Goal: Task Accomplishment & Management: Manage account settings

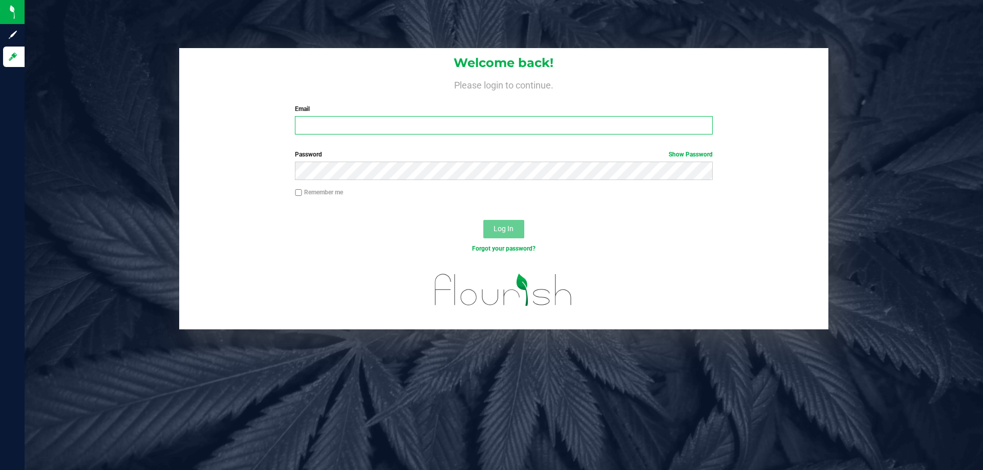
click at [350, 125] on input "Email" at bounding box center [503, 125] width 417 height 18
type input "[EMAIL_ADDRESS][DOMAIN_NAME]"
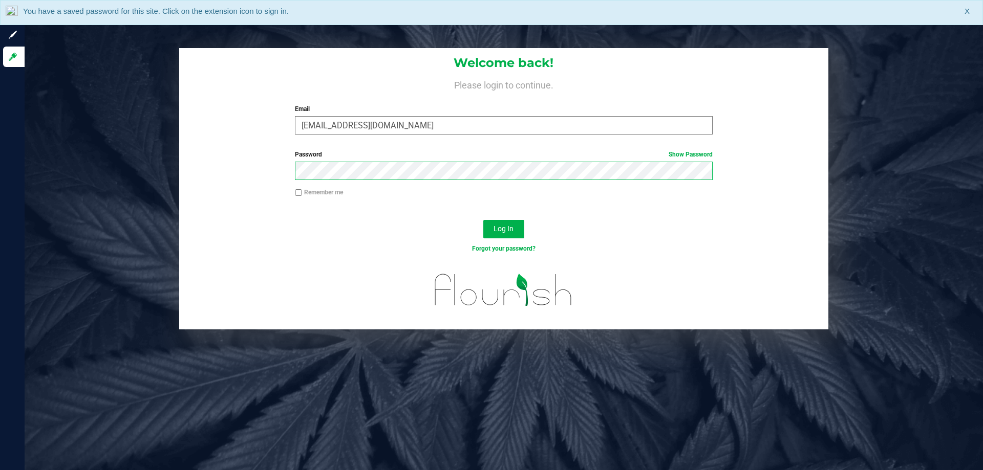
click at [483, 220] on button "Log In" at bounding box center [503, 229] width 41 height 18
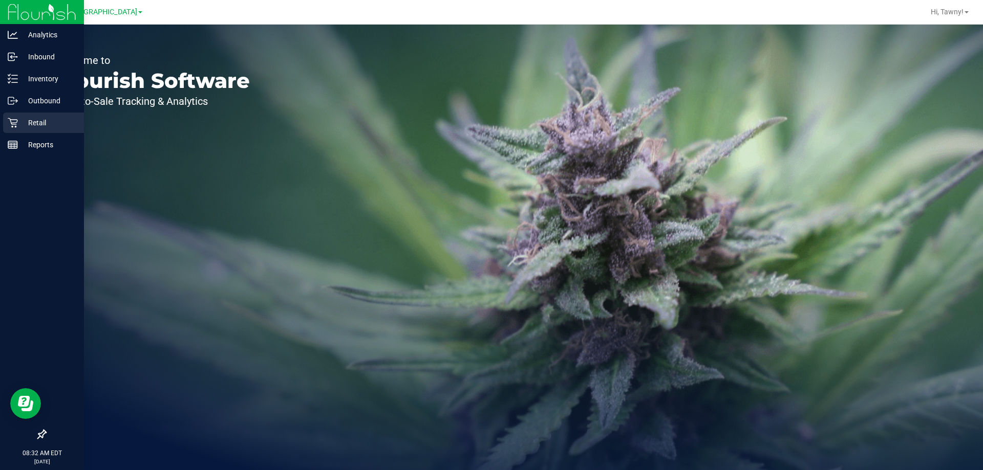
click at [28, 122] on p "Retail" at bounding box center [48, 123] width 61 height 12
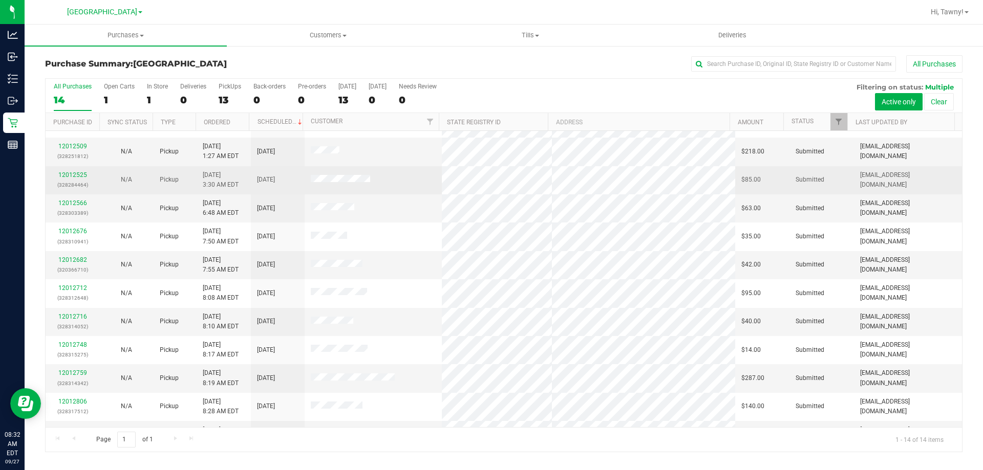
scroll to position [100, 0]
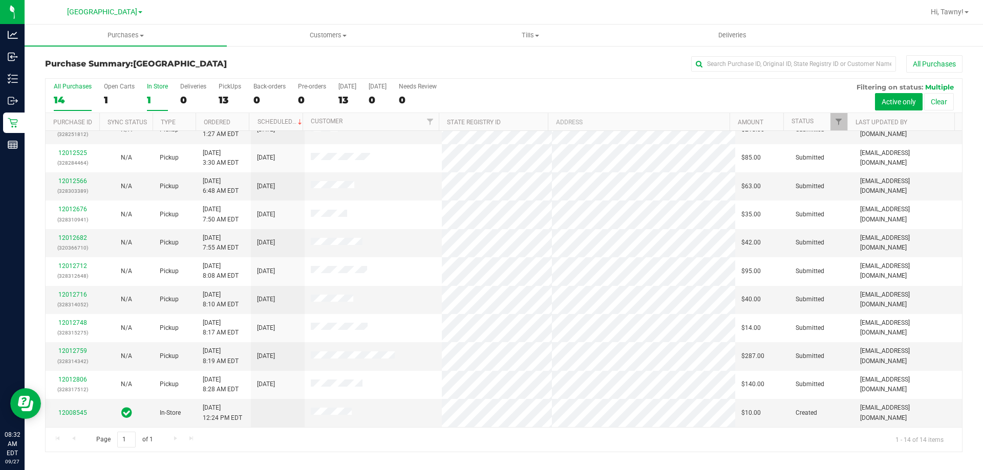
click at [157, 98] on div "1" at bounding box center [157, 100] width 21 height 12
click at [0, 0] on input "In Store 1" at bounding box center [0, 0] width 0 height 0
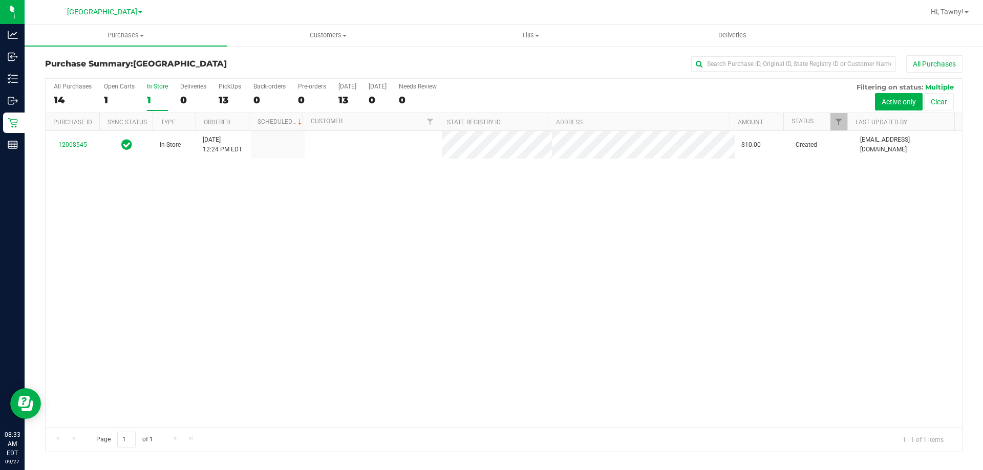
scroll to position [0, 0]
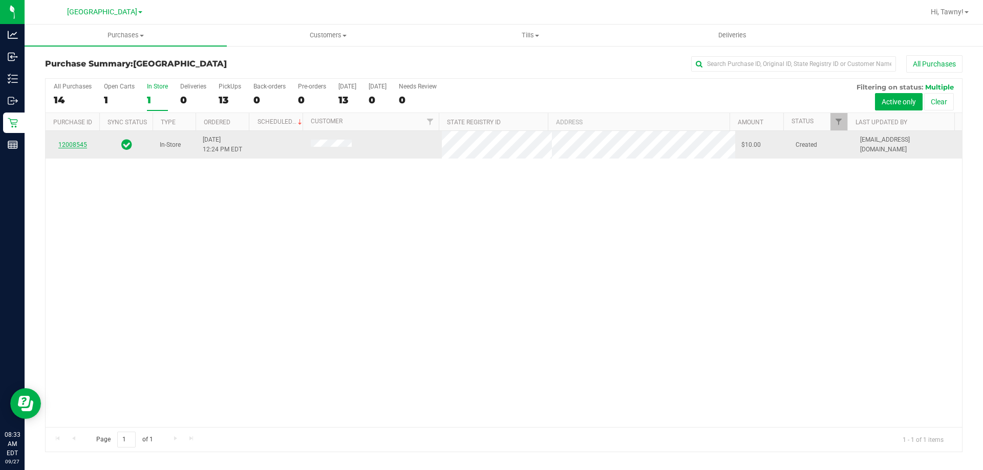
click at [83, 145] on link "12008545" at bounding box center [72, 144] width 29 height 7
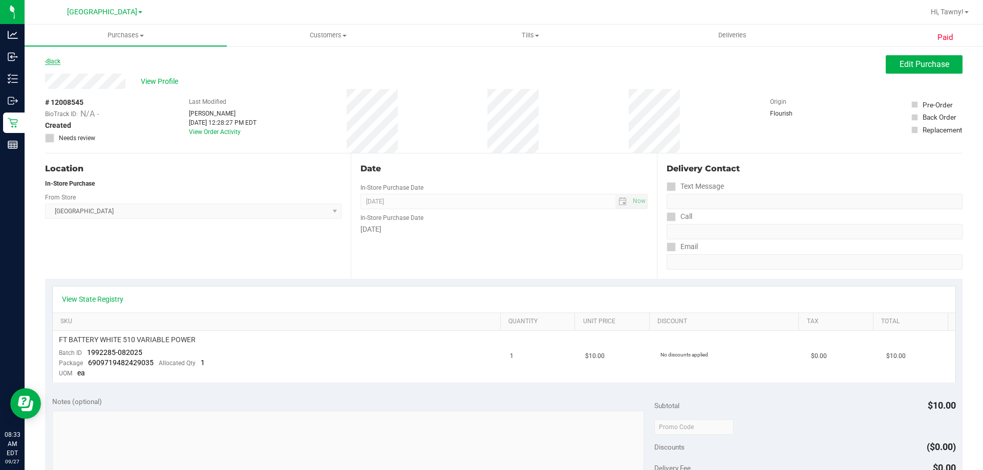
click at [57, 58] on link "Back" at bounding box center [52, 61] width 15 height 7
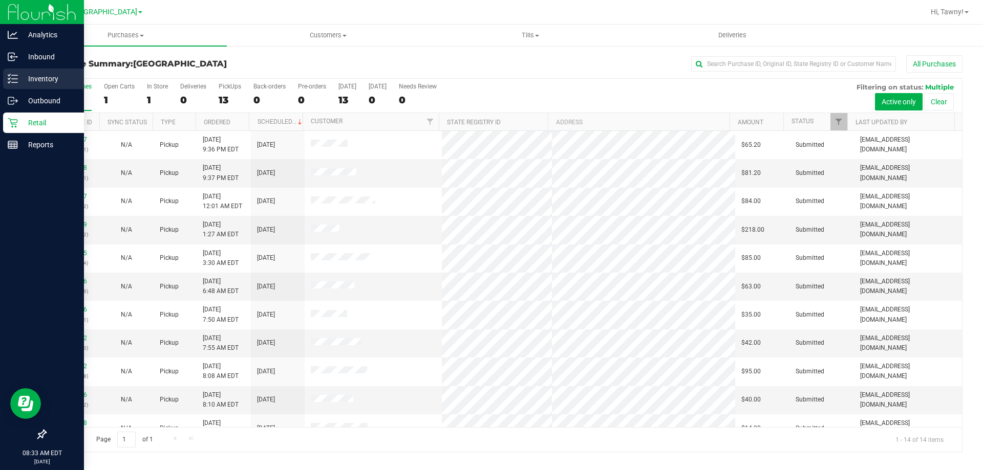
click at [44, 77] on p "Inventory" at bounding box center [48, 79] width 61 height 12
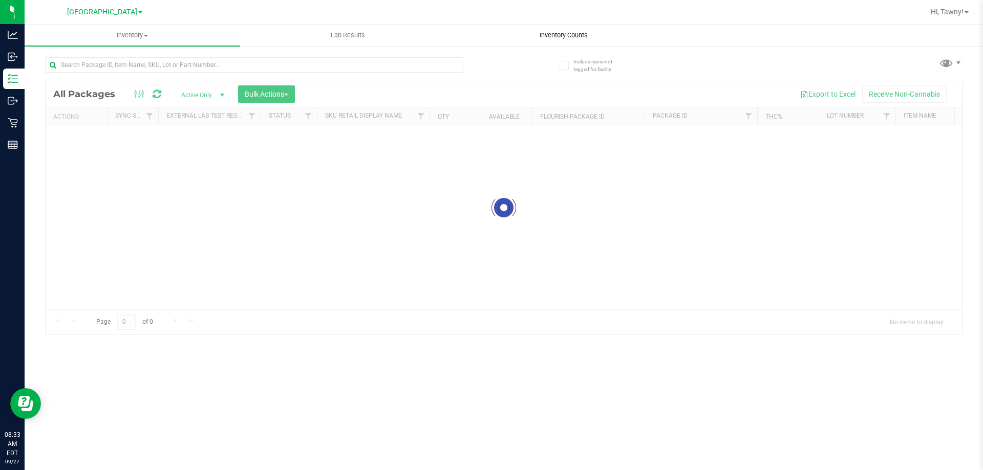
click at [559, 36] on span "Inventory Counts" at bounding box center [564, 35] width 76 height 9
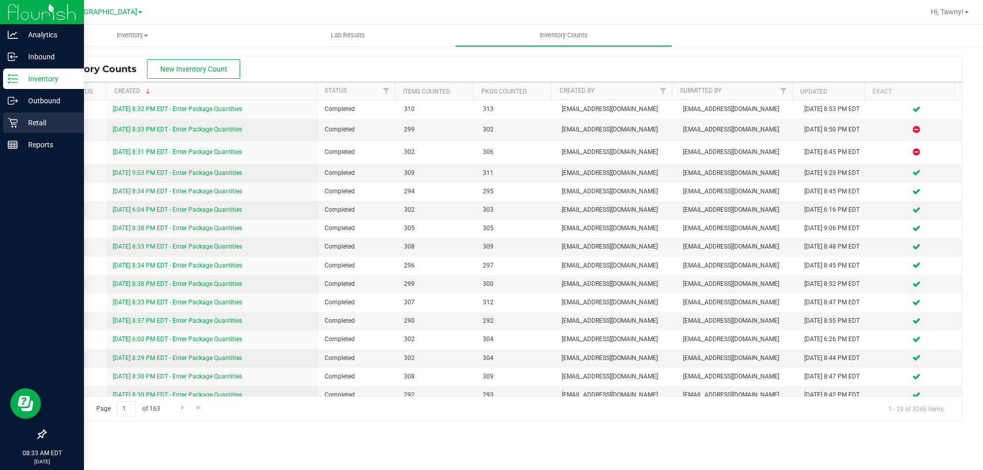
click at [25, 128] on p "Retail" at bounding box center [48, 123] width 61 height 12
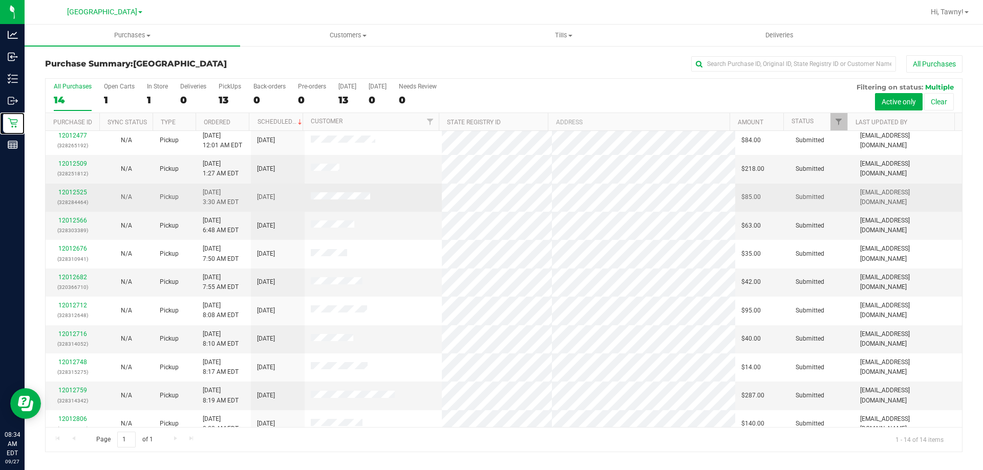
scroll to position [100, 0]
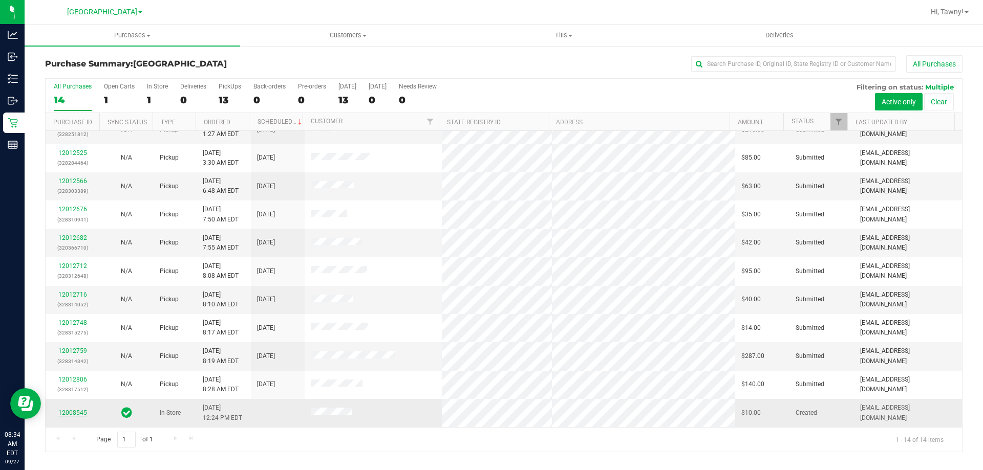
click at [81, 415] on link "12008545" at bounding box center [72, 413] width 29 height 7
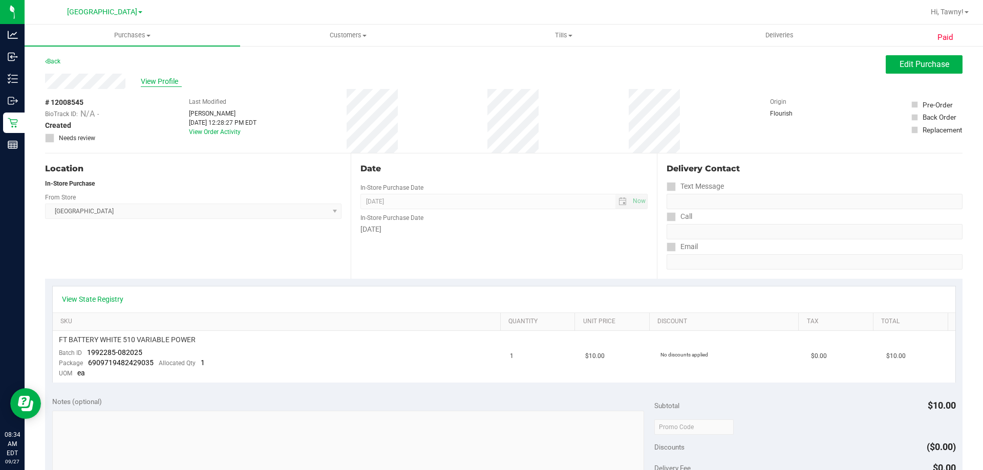
click at [171, 85] on span "View Profile" at bounding box center [161, 81] width 41 height 11
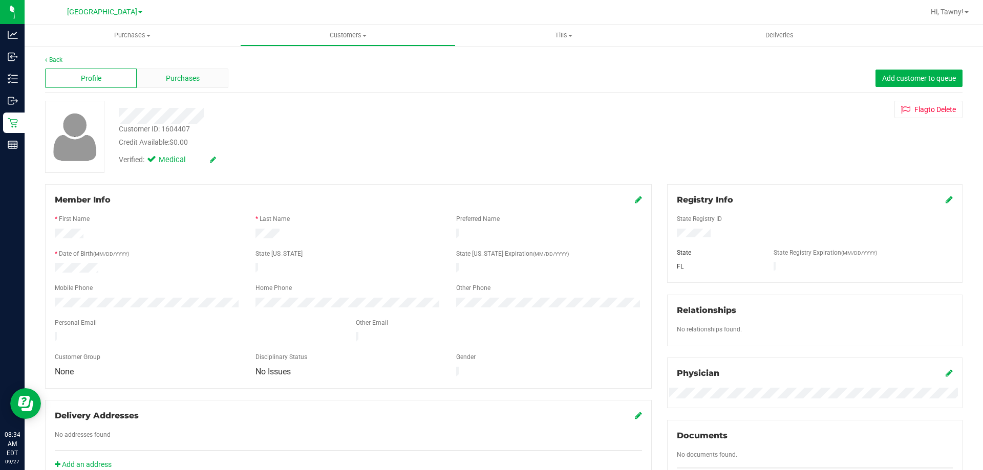
click at [201, 82] on div "Purchases" at bounding box center [183, 78] width 92 height 19
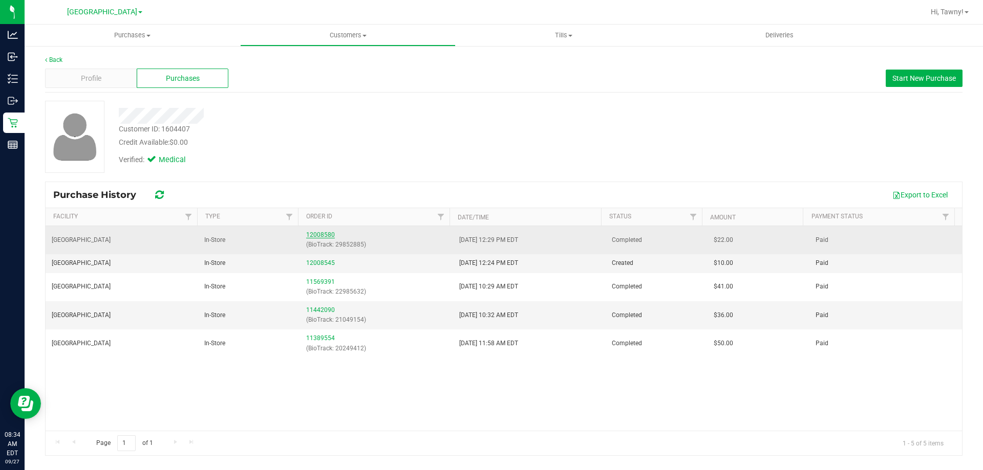
click at [320, 235] on link "12008580" at bounding box center [320, 234] width 29 height 7
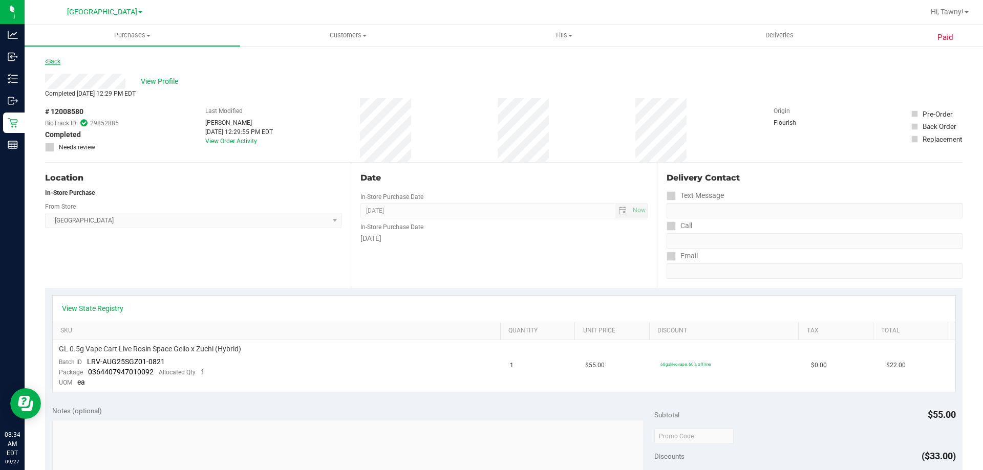
click at [60, 60] on link "Back" at bounding box center [52, 61] width 15 height 7
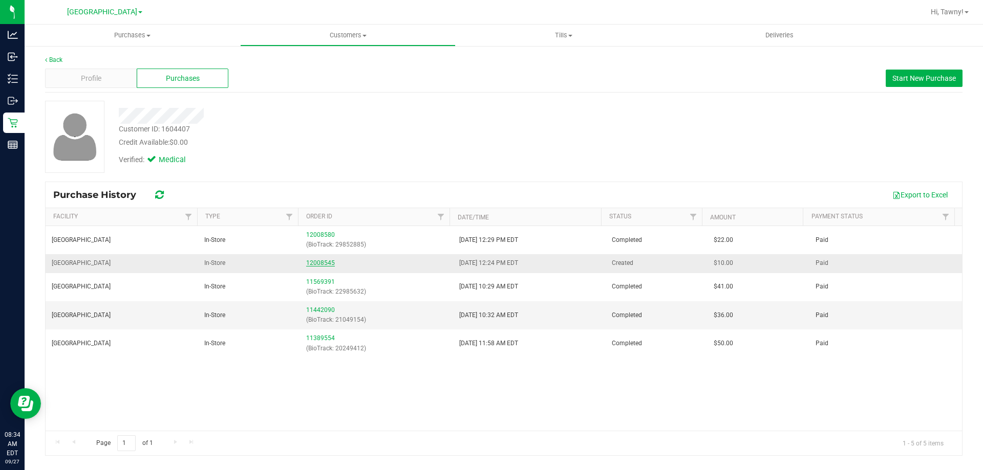
click at [315, 262] on link "12008545" at bounding box center [320, 263] width 29 height 7
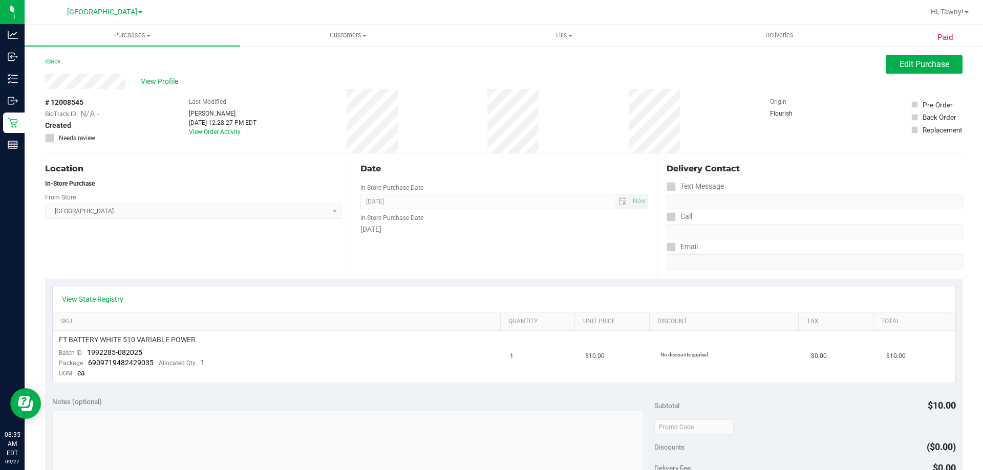
click at [161, 87] on div "View Profile" at bounding box center [503, 81] width 917 height 15
click at [164, 82] on span "View Profile" at bounding box center [161, 81] width 41 height 11
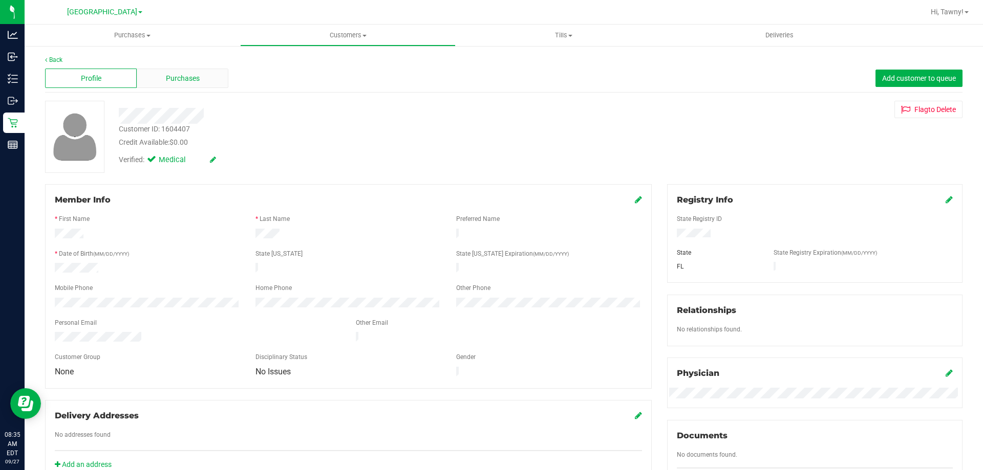
click at [188, 80] on span "Purchases" at bounding box center [183, 78] width 34 height 11
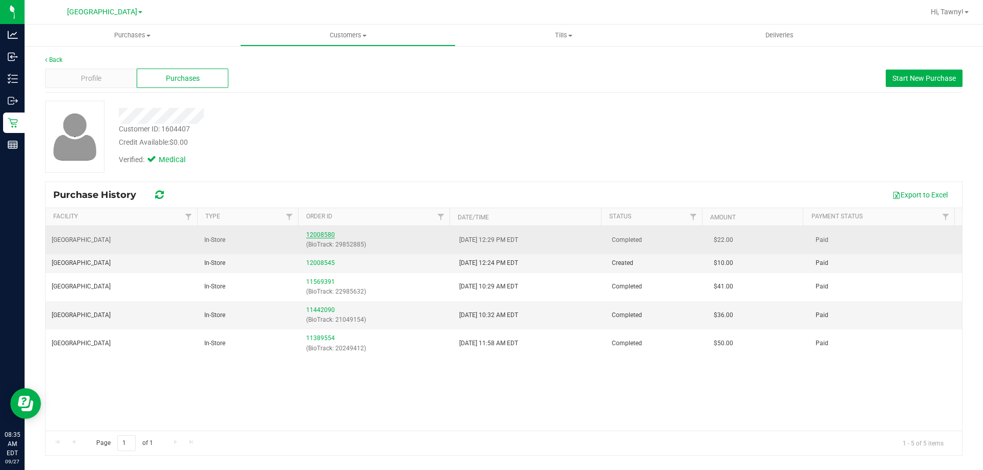
click at [312, 234] on link "12008580" at bounding box center [320, 234] width 29 height 7
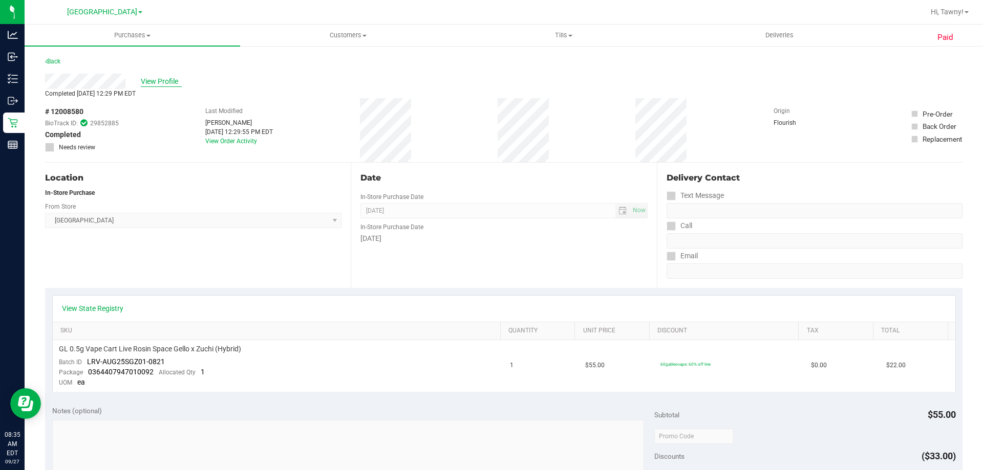
click at [144, 81] on span "View Profile" at bounding box center [161, 81] width 41 height 11
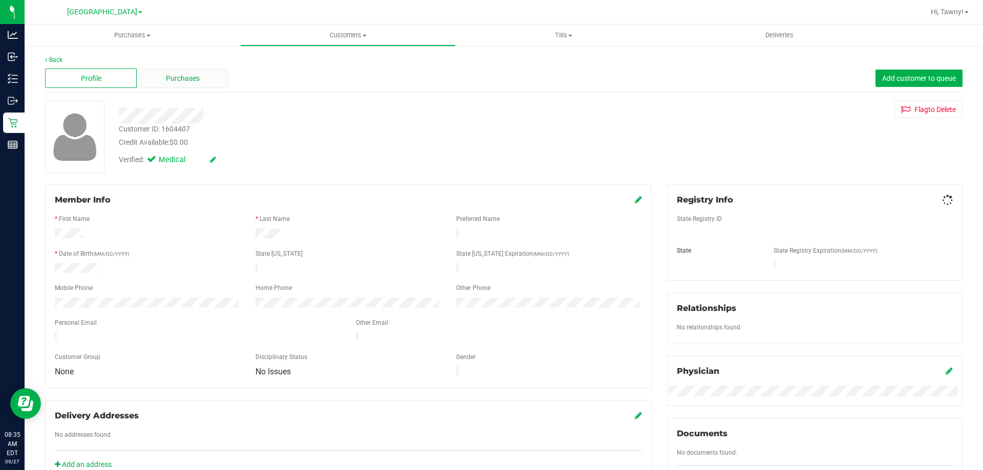
click at [161, 81] on div "Purchases" at bounding box center [183, 78] width 92 height 19
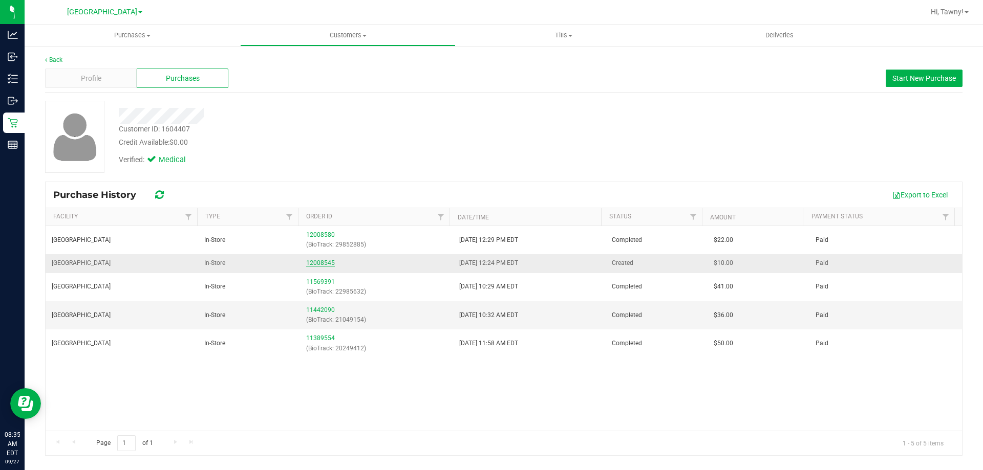
click at [323, 265] on link "12008545" at bounding box center [320, 263] width 29 height 7
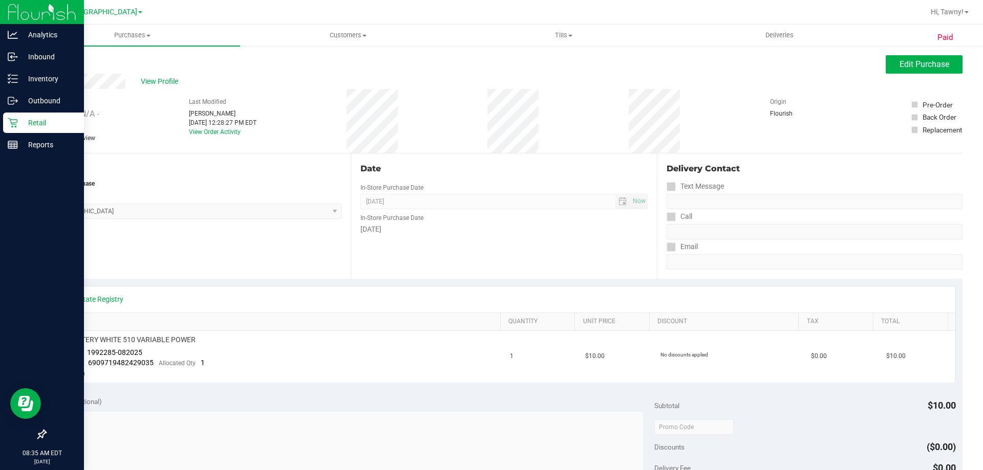
click at [25, 121] on p "Retail" at bounding box center [48, 123] width 61 height 12
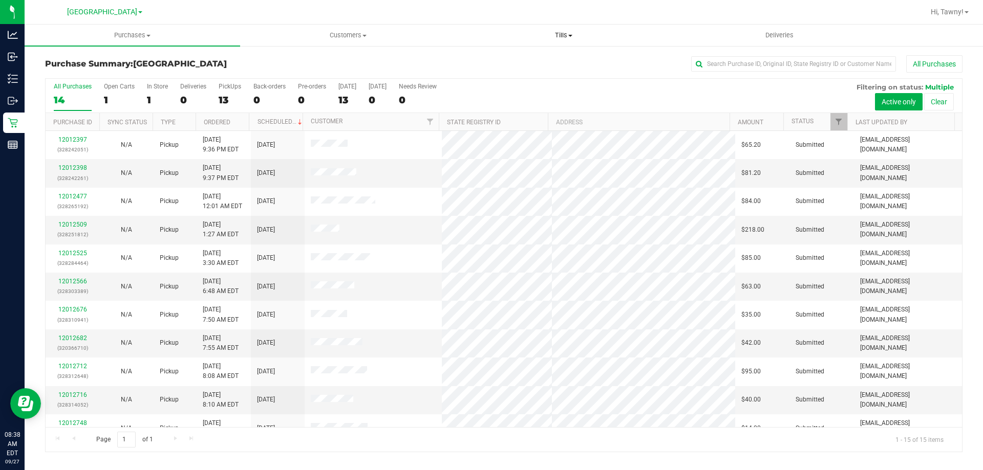
click at [564, 29] on uib-tab-heading "Tills Manage tills Reconcile e-payments" at bounding box center [563, 35] width 214 height 20
click at [546, 59] on li "Manage tills" at bounding box center [564, 62] width 216 height 12
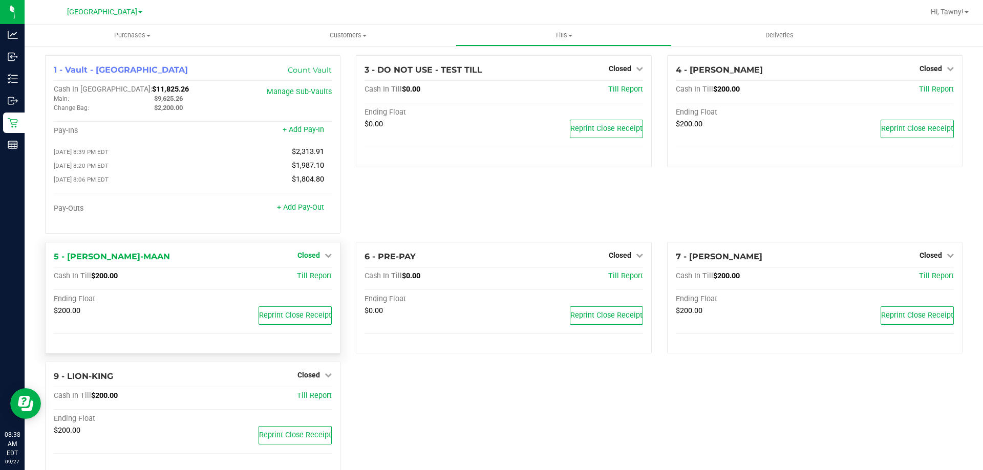
click at [318, 211] on link "+ Add Pay-Out" at bounding box center [300, 207] width 47 height 9
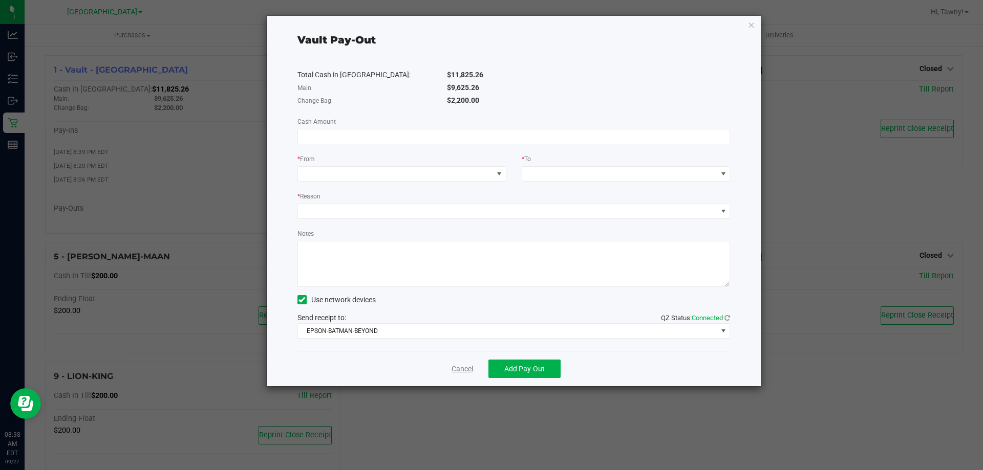
click at [461, 366] on link "Cancel" at bounding box center [461, 369] width 21 height 11
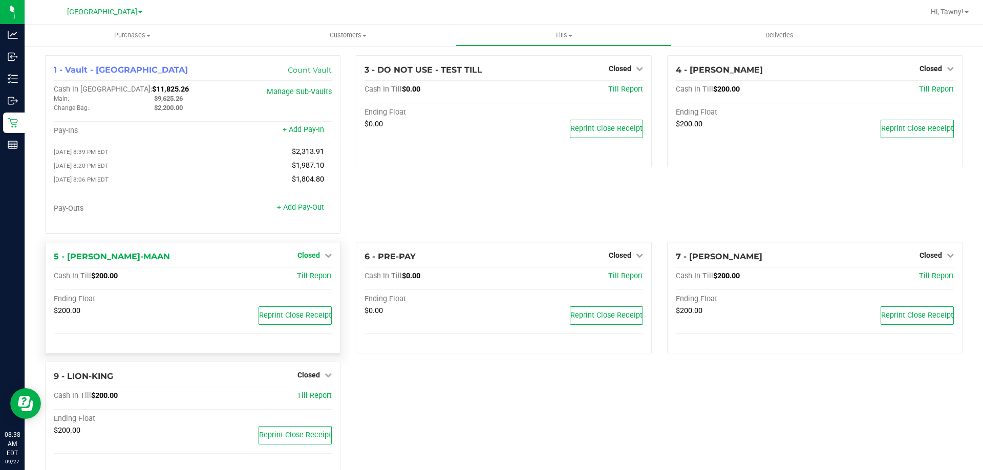
click at [312, 260] on span "Closed" at bounding box center [308, 255] width 23 height 8
click at [312, 283] on div "Open Till" at bounding box center [309, 276] width 76 height 13
click at [307, 281] on link "Open Till" at bounding box center [308, 276] width 27 height 8
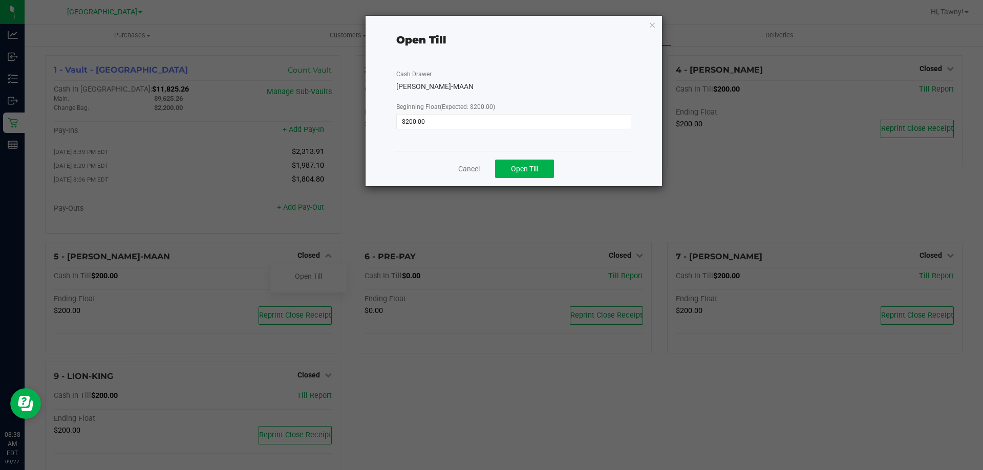
click at [533, 153] on div "Cancel Open Till" at bounding box center [513, 168] width 235 height 35
click at [549, 169] on div "Cancel Open Till" at bounding box center [513, 168] width 235 height 35
click at [549, 169] on button "Open Till" at bounding box center [524, 169] width 59 height 18
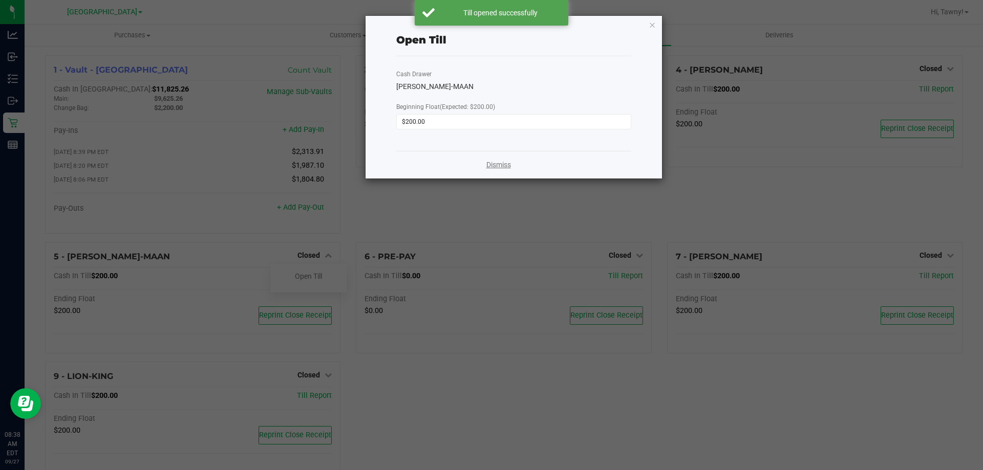
click at [503, 168] on link "Dismiss" at bounding box center [498, 165] width 25 height 11
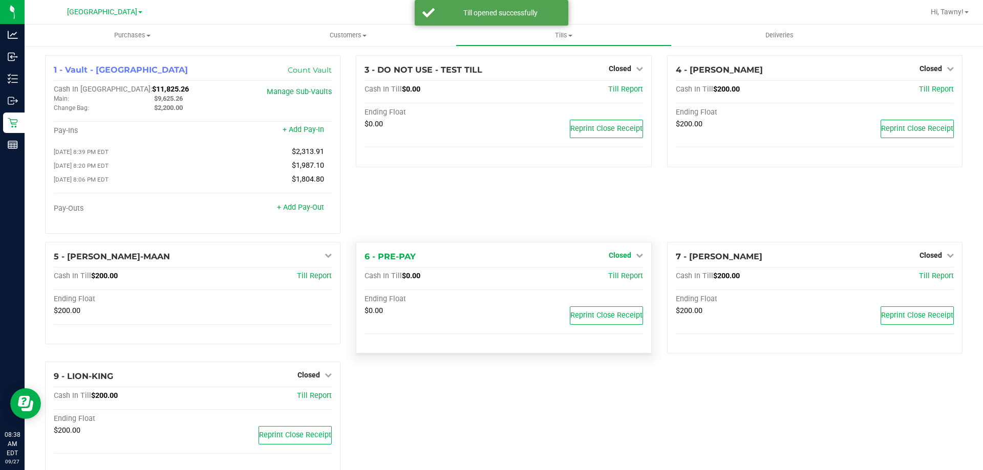
click at [614, 259] on span "Closed" at bounding box center [620, 255] width 23 height 8
click at [616, 281] on link "Open Till" at bounding box center [619, 276] width 27 height 8
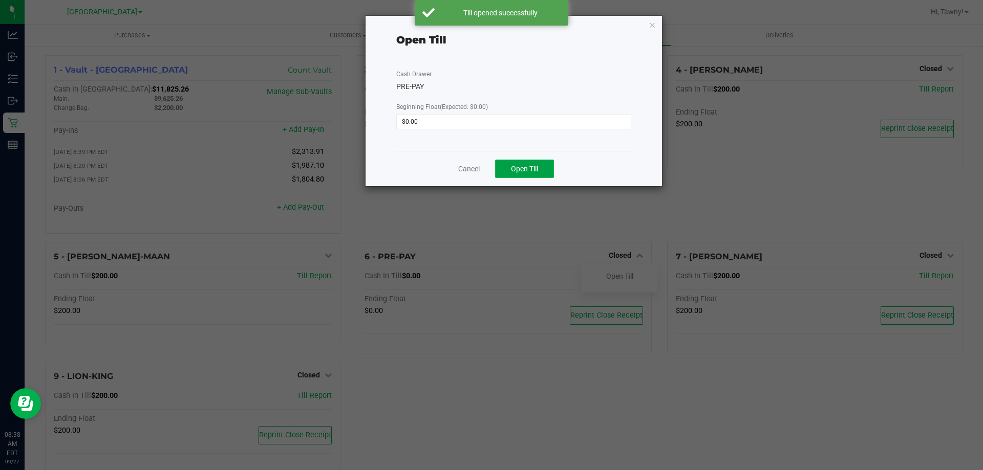
click at [534, 167] on span "Open Till" at bounding box center [524, 169] width 27 height 8
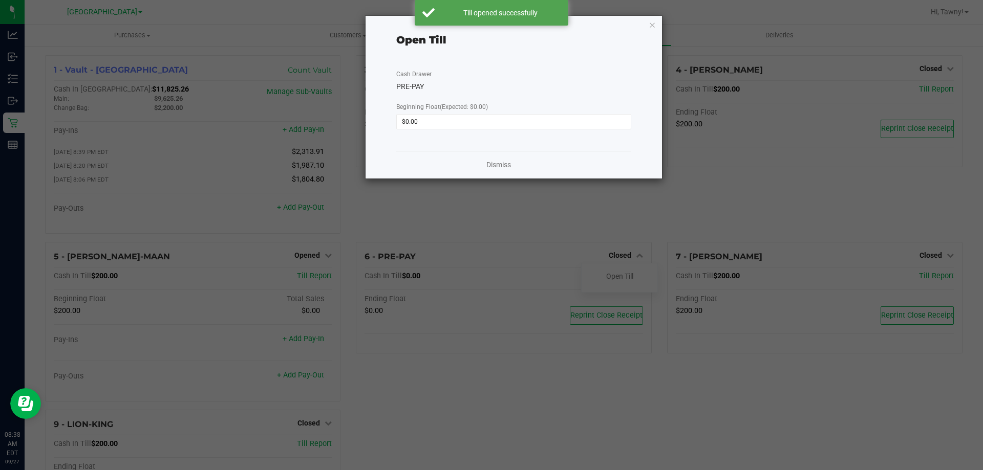
click at [527, 170] on div "Dismiss" at bounding box center [513, 165] width 235 height 28
click at [508, 170] on div "Dismiss" at bounding box center [513, 165] width 235 height 28
click at [506, 168] on link "Dismiss" at bounding box center [498, 165] width 25 height 11
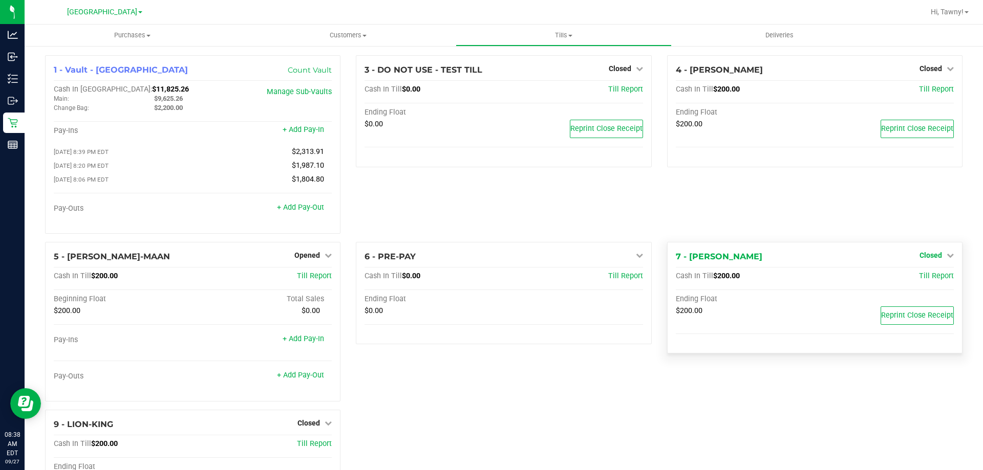
click at [947, 259] on icon at bounding box center [950, 255] width 7 height 7
click at [914, 283] on div "Open Till" at bounding box center [930, 276] width 76 height 13
click at [917, 276] on link "Open Till" at bounding box center [930, 276] width 27 height 8
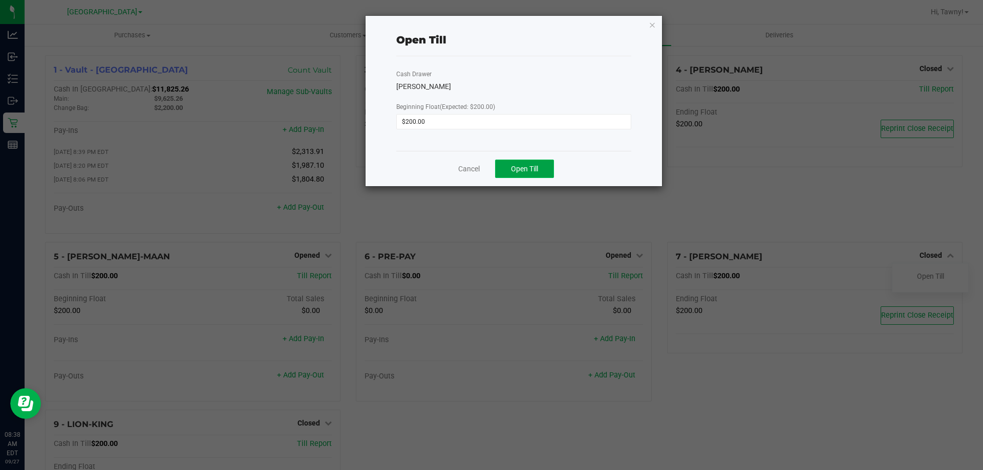
click at [529, 168] on span "Open Till" at bounding box center [524, 169] width 27 height 8
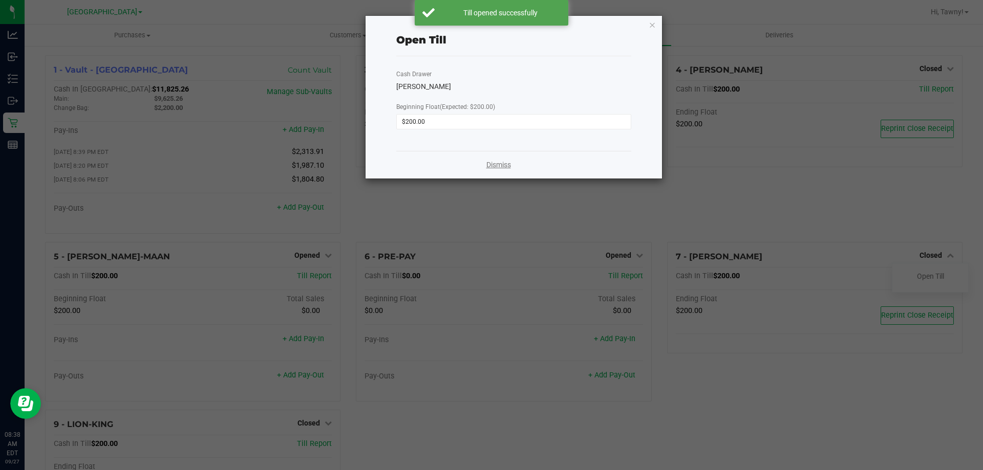
click at [500, 162] on link "Dismiss" at bounding box center [498, 165] width 25 height 11
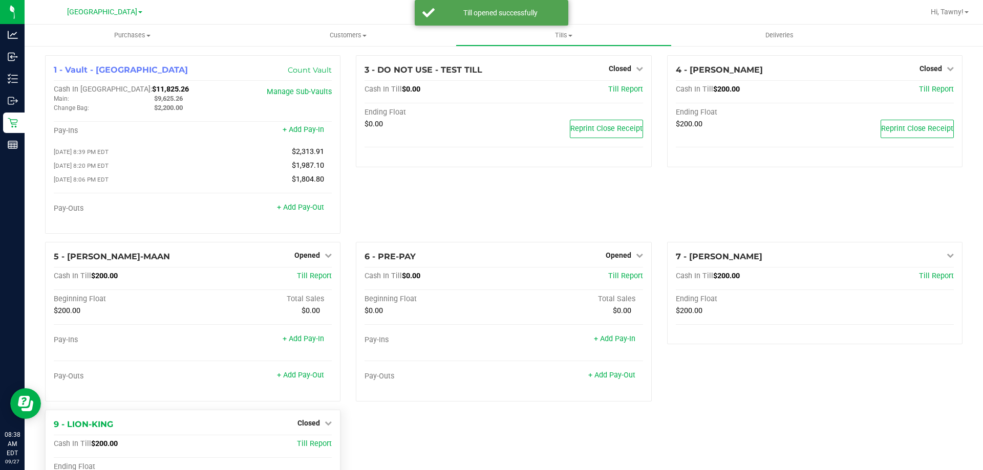
drag, startPoint x: 291, startPoint y: 419, endPoint x: 309, endPoint y: 421, distance: 18.0
click at [292, 419] on div "9 - LION-KING Closed Open Till Cash In Till $200.00 Till Report Ending Float $2…" at bounding box center [192, 466] width 295 height 112
click at [311, 422] on span "Closed" at bounding box center [308, 423] width 23 height 8
click at [315, 444] on link "Open Till" at bounding box center [308, 444] width 27 height 8
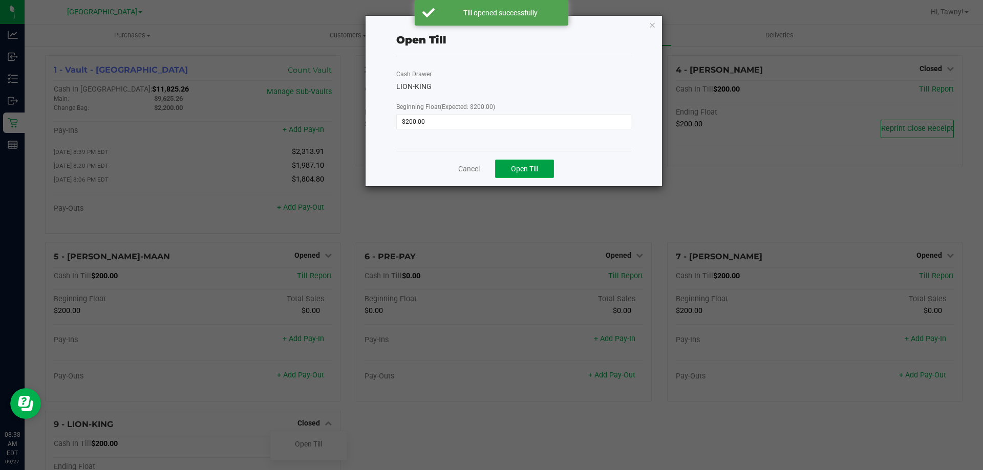
click at [510, 170] on button "Open Till" at bounding box center [524, 169] width 59 height 18
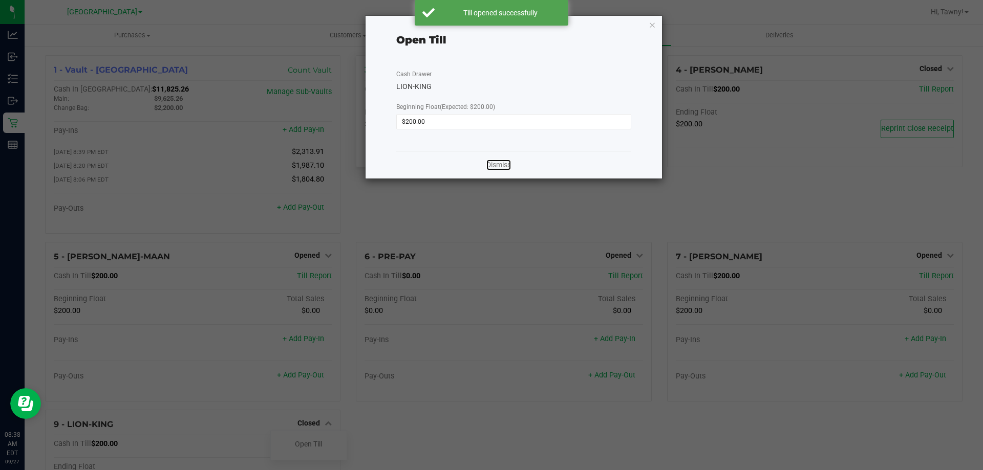
click at [489, 165] on link "Dismiss" at bounding box center [498, 165] width 25 height 11
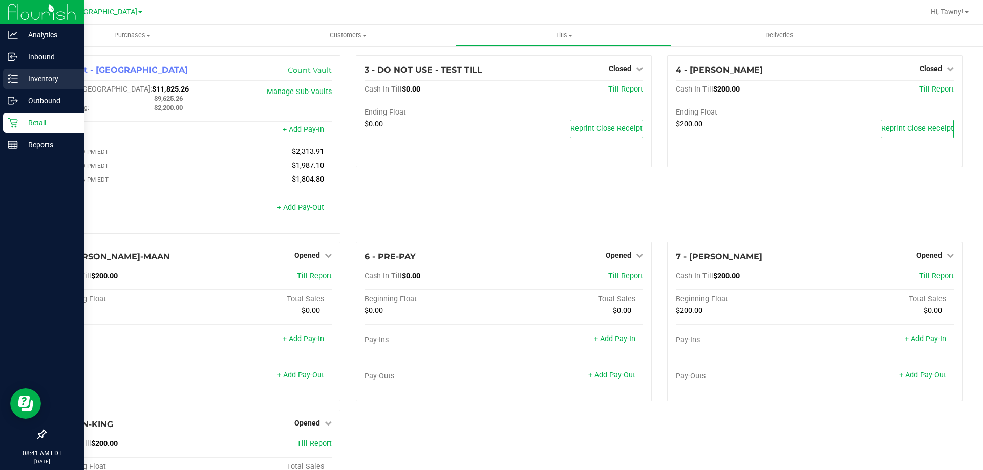
click at [54, 77] on p "Inventory" at bounding box center [48, 79] width 61 height 12
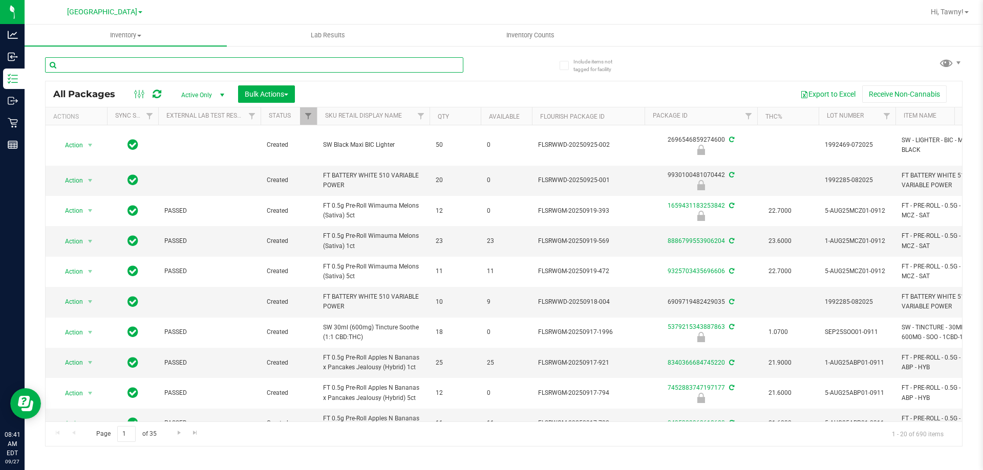
click at [308, 67] on input "text" at bounding box center [254, 64] width 418 height 15
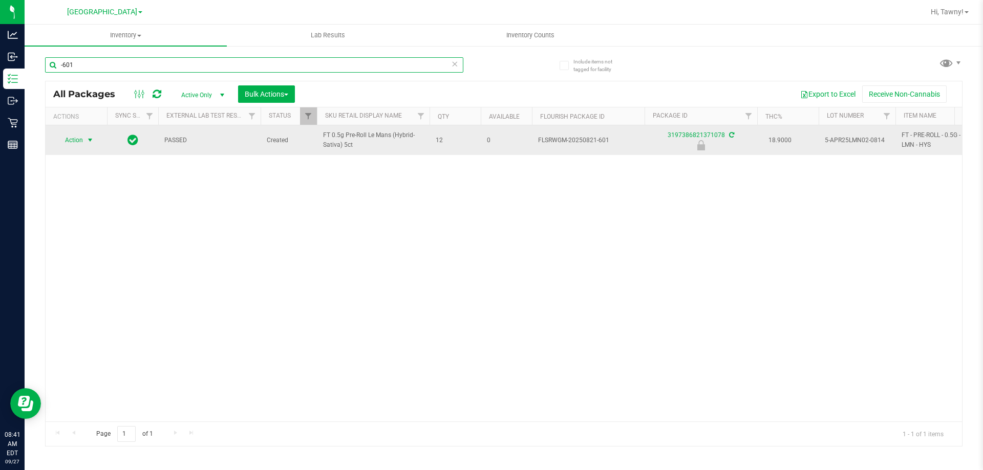
type input "-601"
click at [74, 137] on span "Action" at bounding box center [70, 140] width 28 height 14
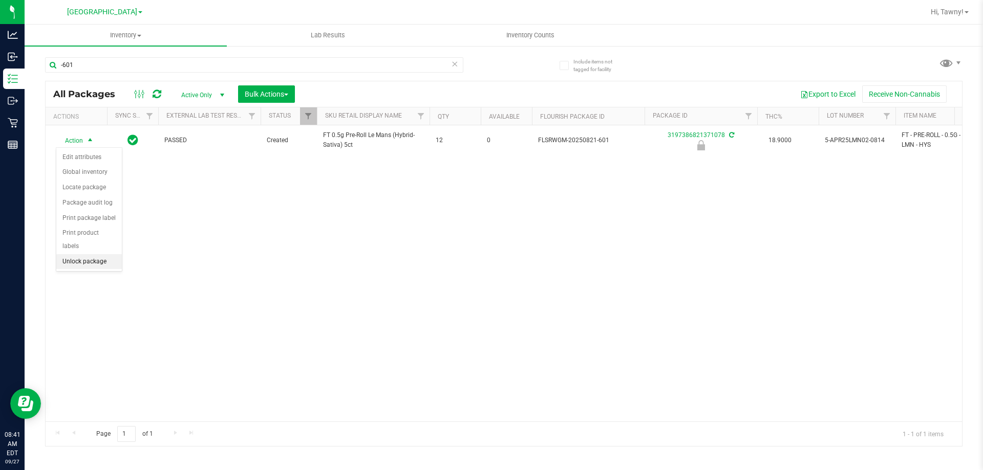
click at [99, 254] on li "Unlock package" at bounding box center [89, 261] width 66 height 15
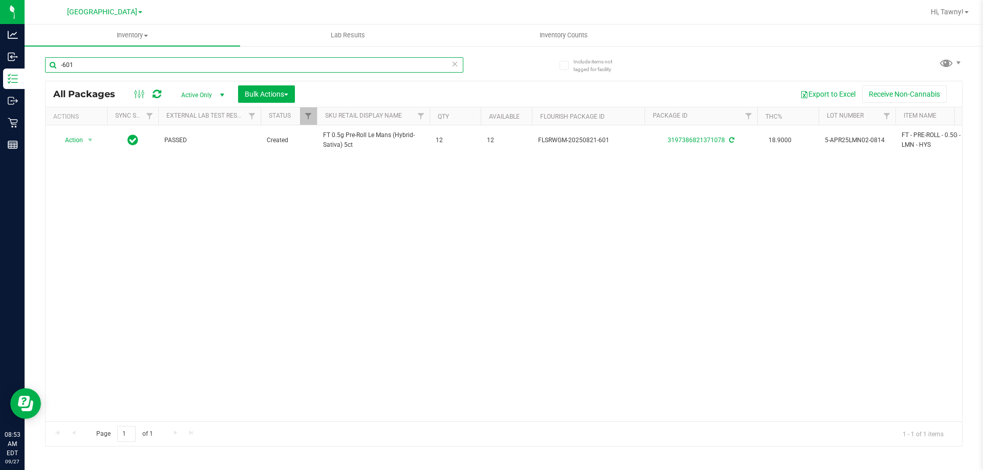
drag, startPoint x: 152, startPoint y: 64, endPoint x: 130, endPoint y: 72, distance: 23.8
click at [147, 65] on input "-601" at bounding box center [254, 64] width 418 height 15
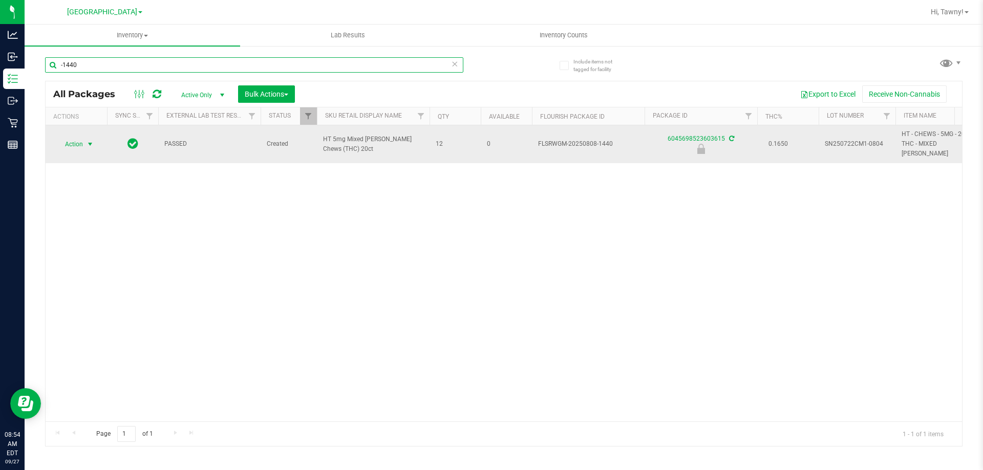
type input "-1440"
click at [77, 137] on span "Action" at bounding box center [70, 144] width 28 height 14
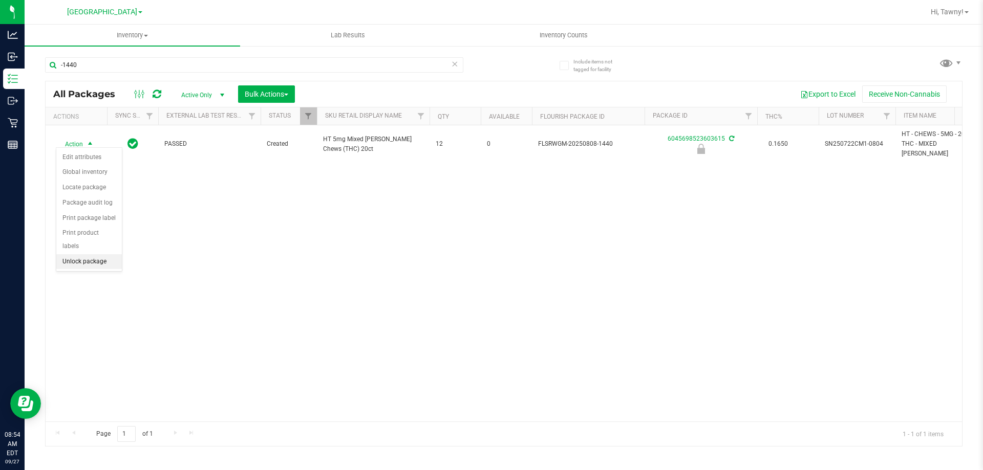
click at [88, 254] on li "Unlock package" at bounding box center [89, 261] width 66 height 15
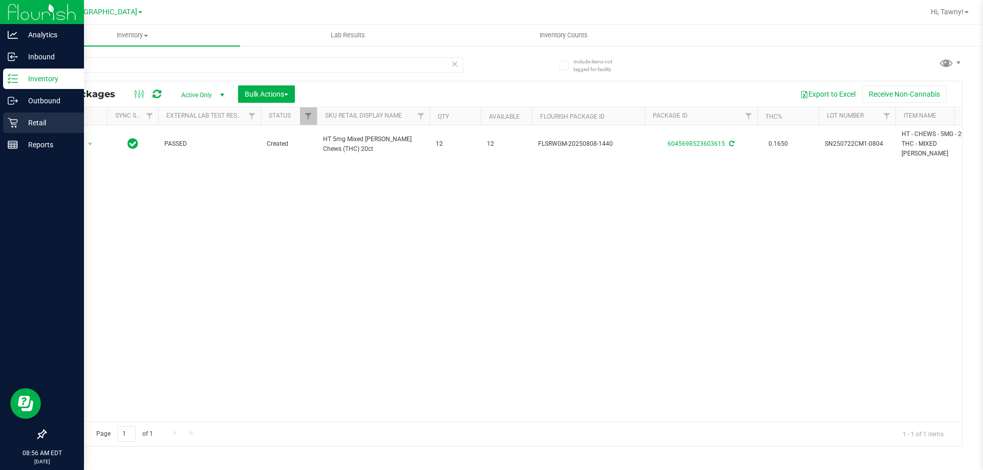
click at [15, 126] on icon at bounding box center [13, 123] width 10 height 10
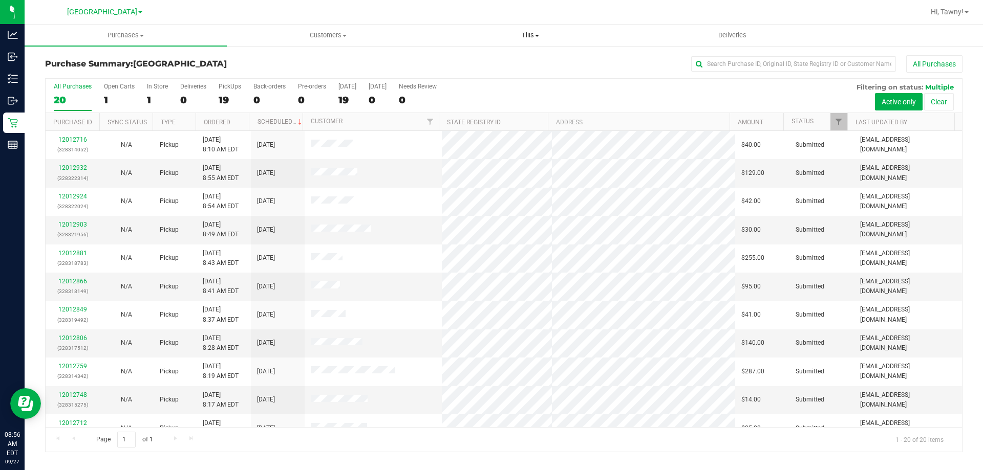
click at [529, 33] on span "Tills" at bounding box center [529, 35] width 201 height 9
click at [488, 59] on span "Manage tills" at bounding box center [463, 61] width 69 height 9
